Goal: Check status: Check status

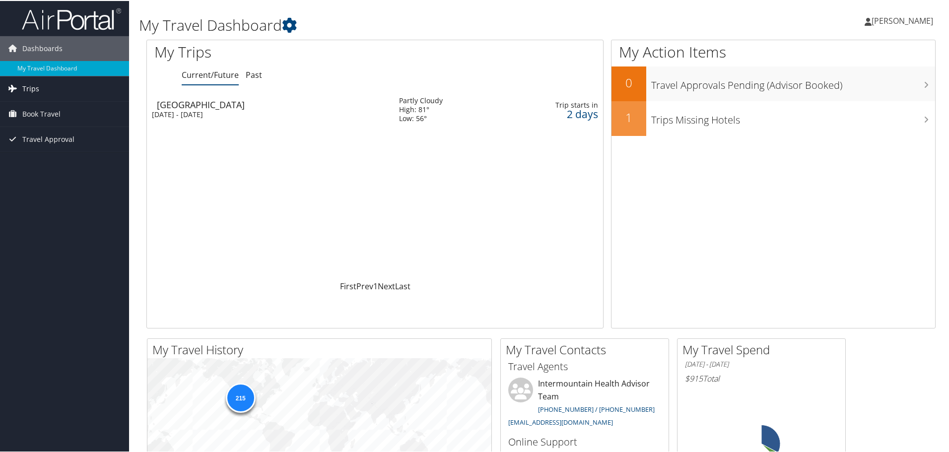
click at [43, 87] on link "Trips" at bounding box center [64, 87] width 129 height 25
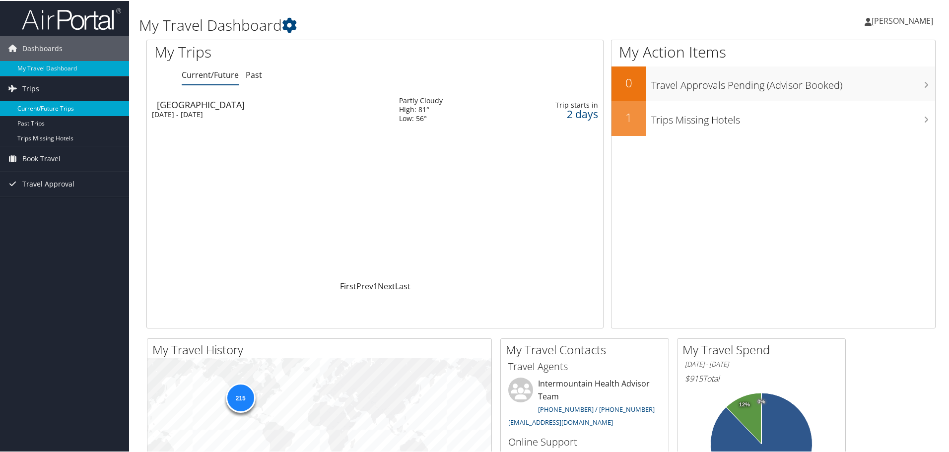
click at [48, 108] on link "Current/Future Trips" at bounding box center [64, 107] width 129 height 15
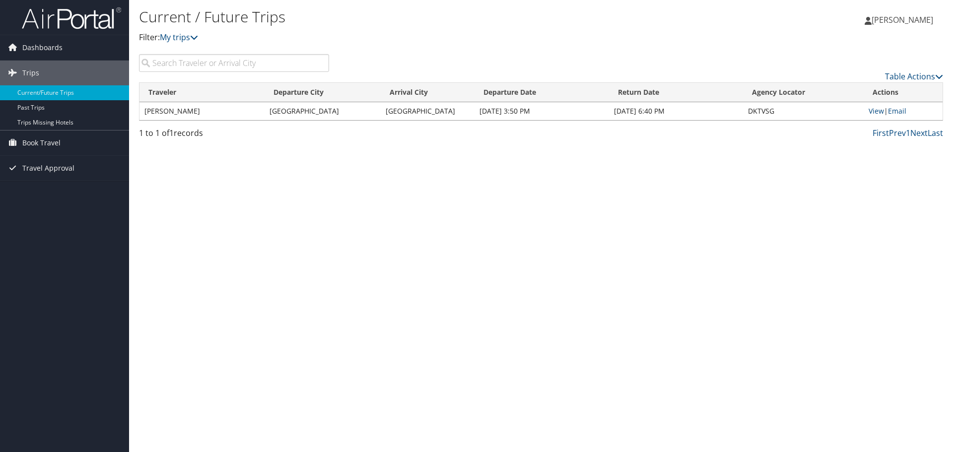
click at [436, 113] on td "Las Vegas" at bounding box center [427, 111] width 93 height 18
click at [876, 112] on link "View" at bounding box center [875, 110] width 15 height 9
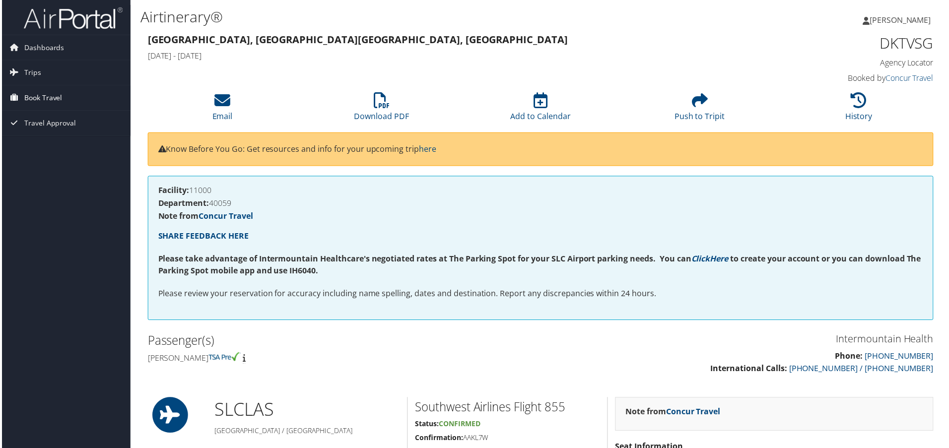
click at [46, 102] on span "Book Travel" at bounding box center [41, 98] width 38 height 25
click at [58, 145] on link "Book/Manage Online Trips" at bounding box center [64, 147] width 129 height 15
click at [45, 148] on link "Book/Manage Online Trips" at bounding box center [64, 147] width 129 height 15
